Goal: Obtain resource: Obtain resource

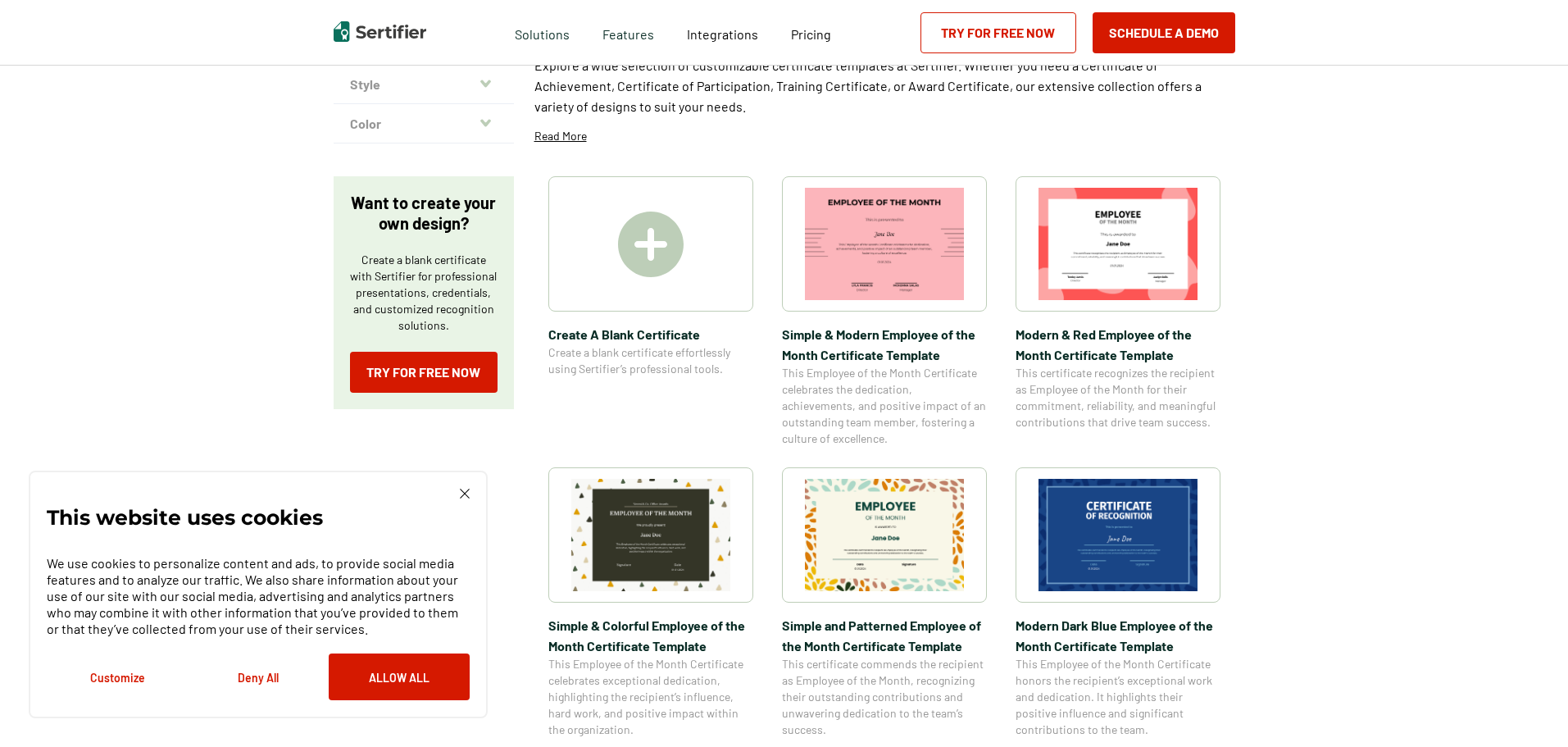
scroll to position [219, 0]
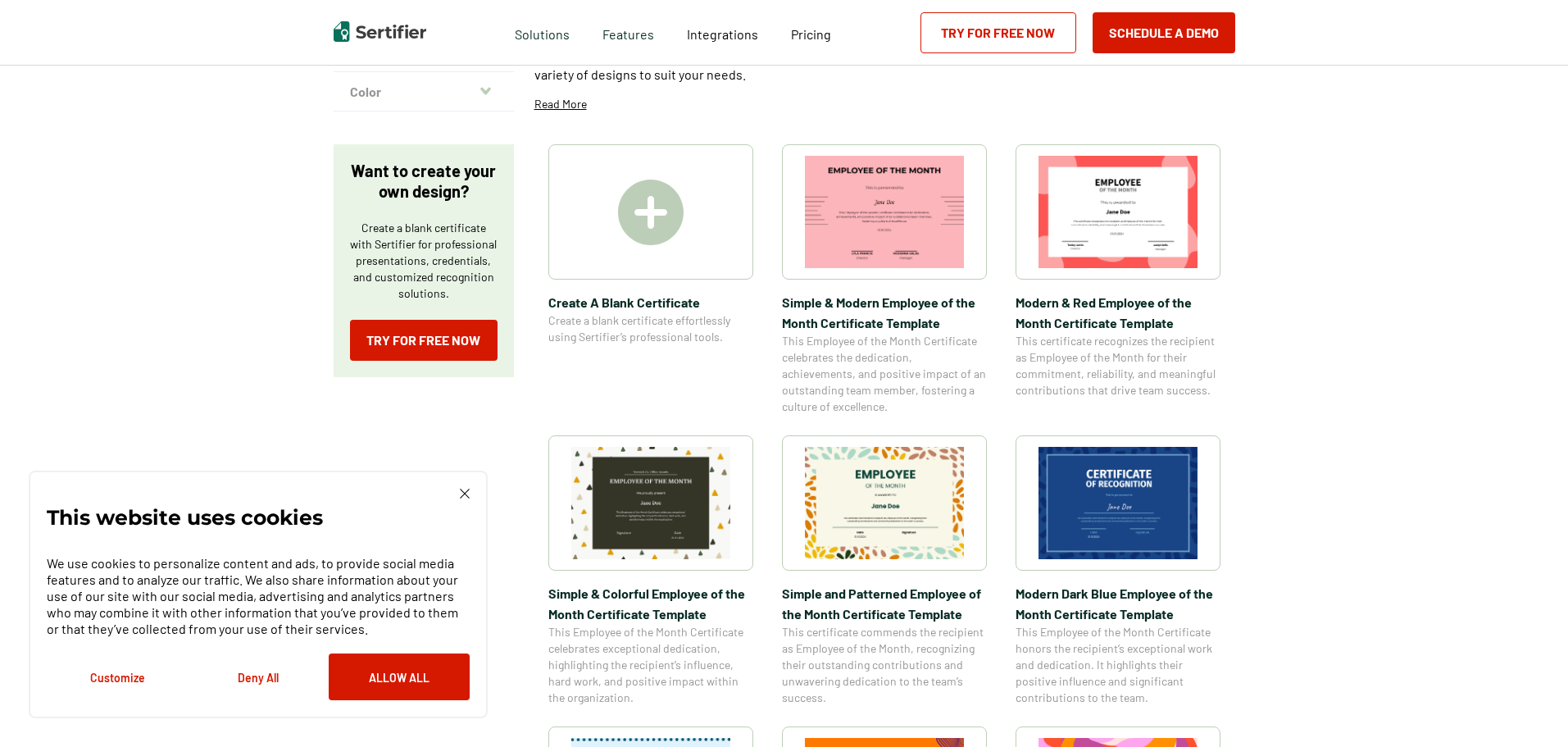
click at [884, 511] on img at bounding box center [884, 503] width 159 height 112
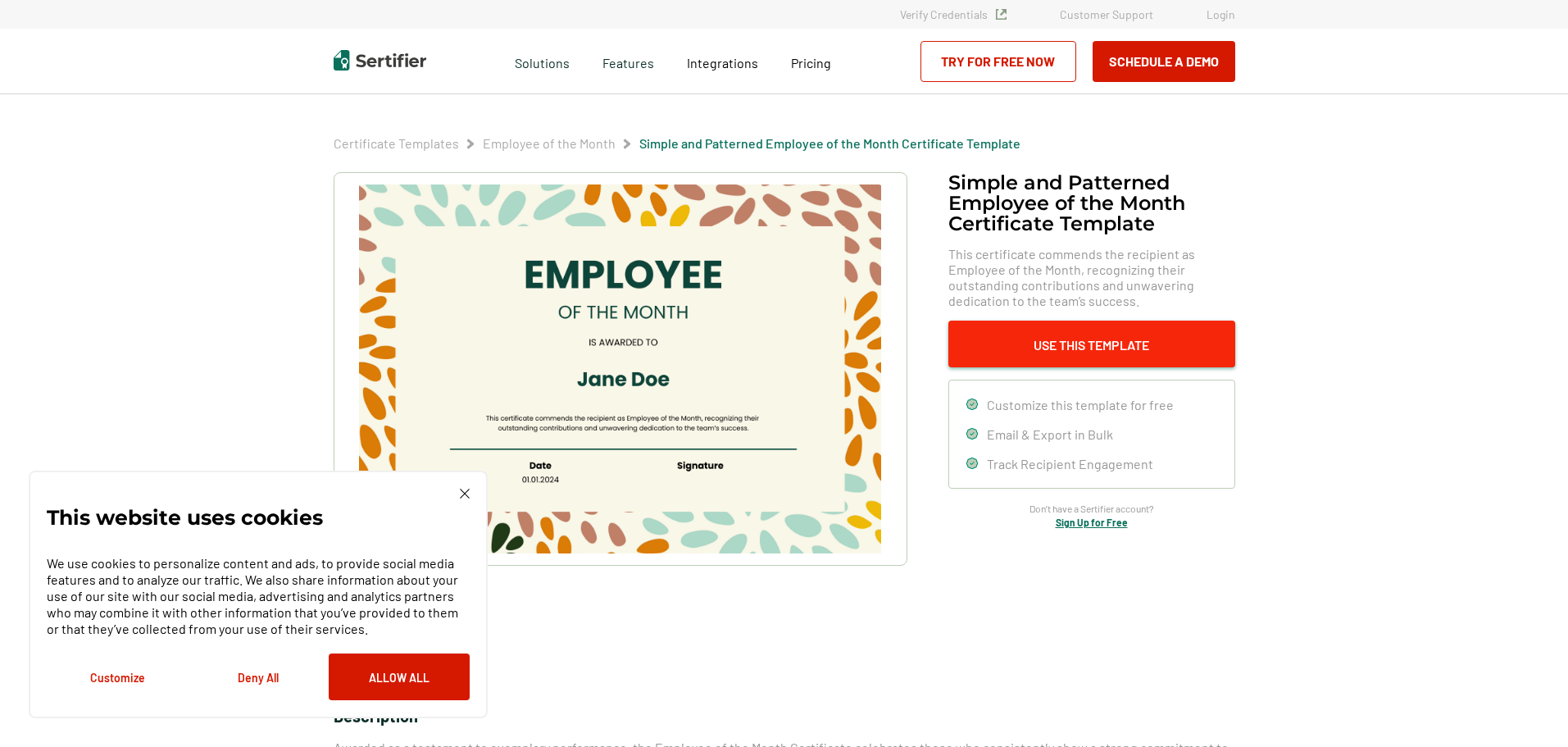
click at [1098, 341] on button "Use This Template" at bounding box center [1092, 345] width 287 height 47
